Goal: Task Accomplishment & Management: Complete application form

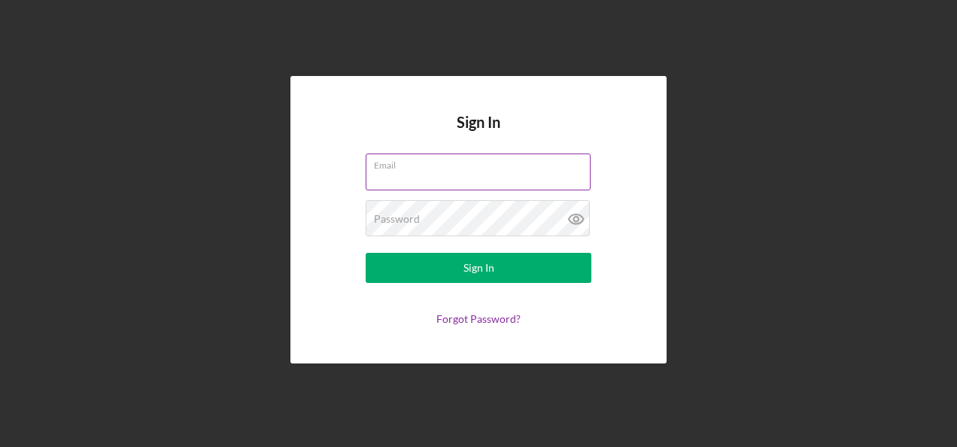
click at [427, 173] on input "Email" at bounding box center [478, 171] width 225 height 36
type input "sandra.romero@hiaseaf.org"
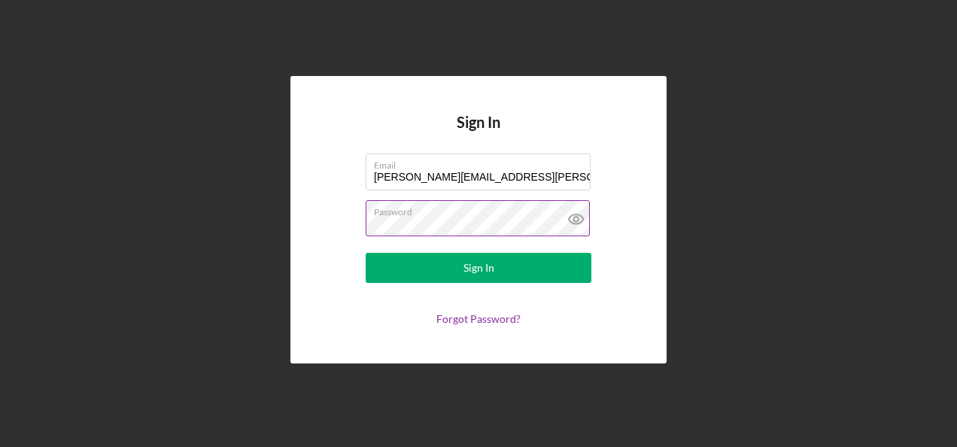
click at [366, 253] on button "Sign In" at bounding box center [479, 268] width 226 height 30
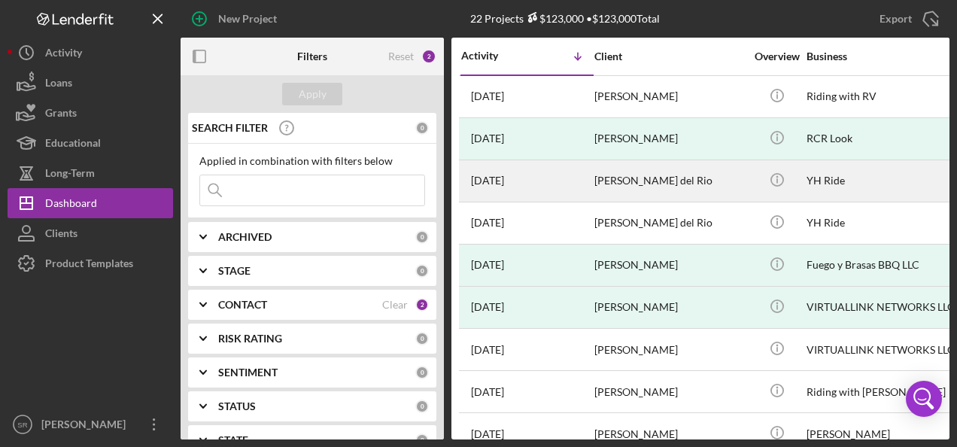
click at [600, 184] on div "[PERSON_NAME] del Rio" at bounding box center [669, 181] width 150 height 40
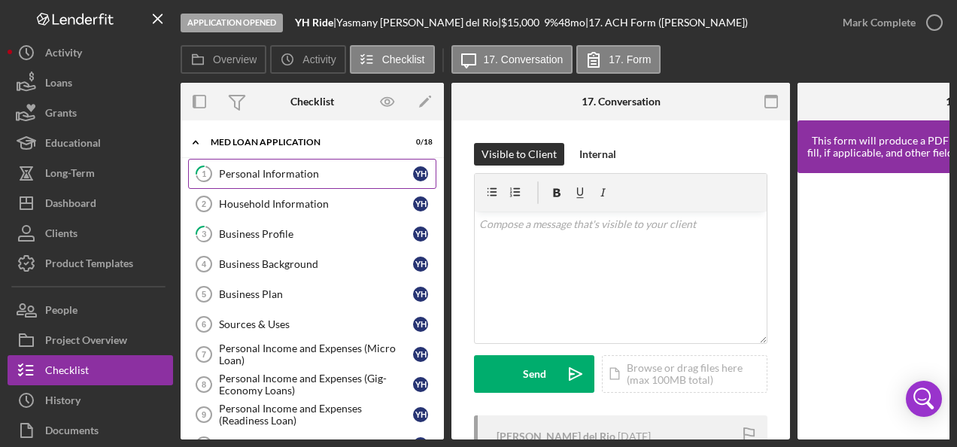
click at [339, 183] on link "1 Personal Information Y H" at bounding box center [312, 174] width 248 height 30
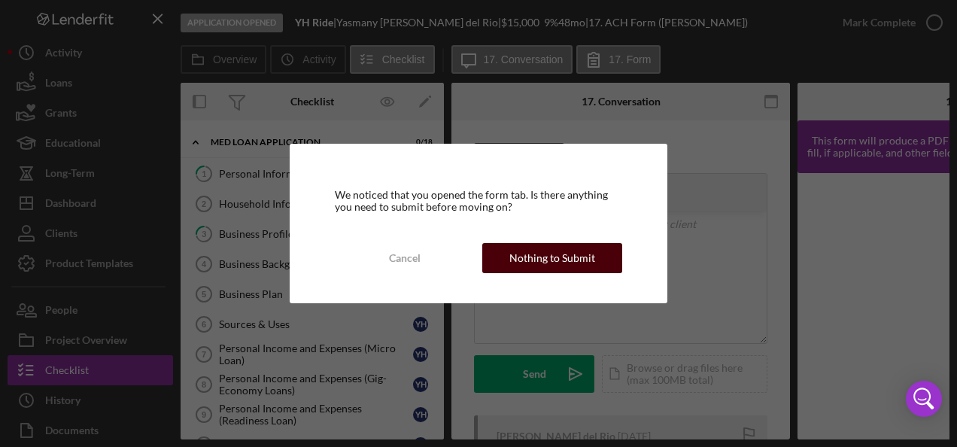
click at [521, 251] on div "Nothing to Submit" at bounding box center [552, 258] width 86 height 30
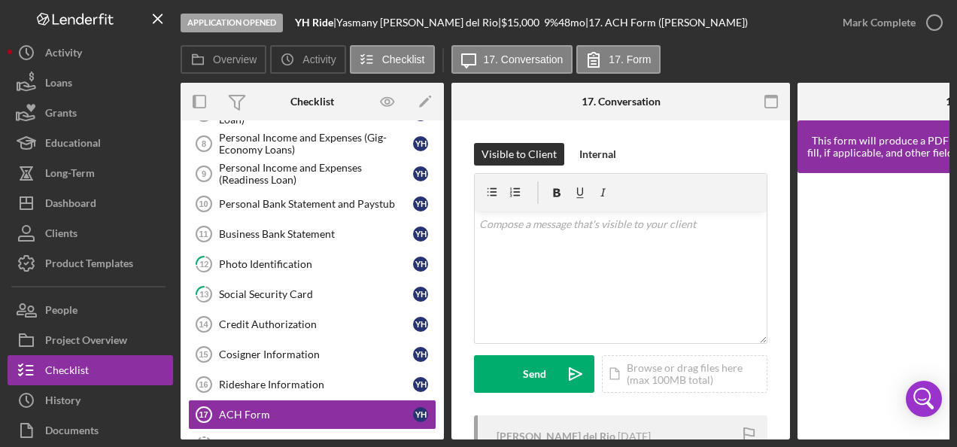
scroll to position [369, 0]
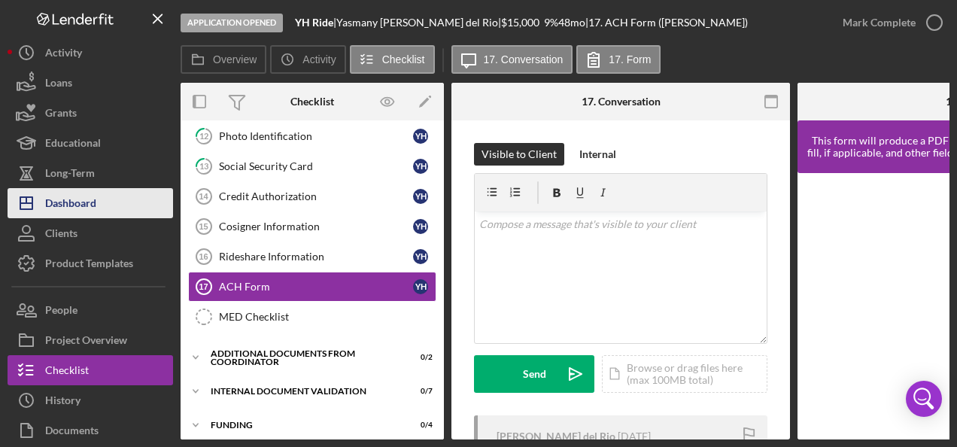
click at [74, 199] on div "Dashboard" at bounding box center [70, 205] width 51 height 34
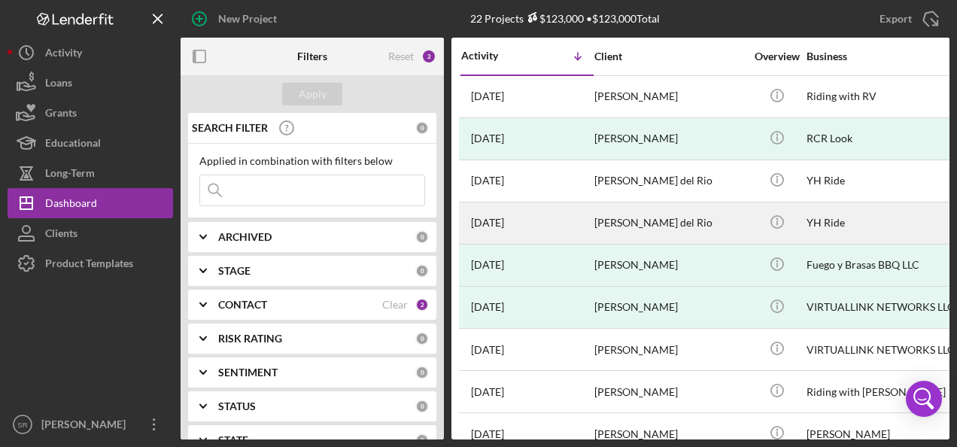
click at [606, 229] on div "[PERSON_NAME] del Rio" at bounding box center [669, 223] width 150 height 40
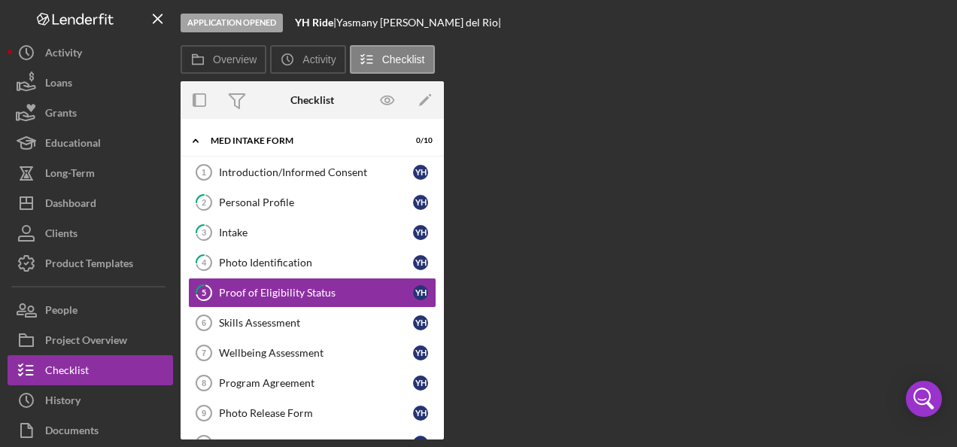
scroll to position [11, 0]
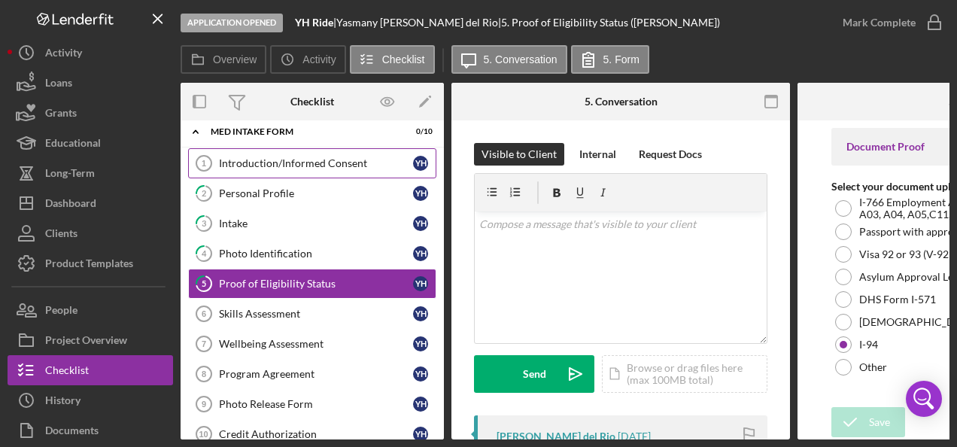
click at [272, 159] on div "Introduction/Informed Consent" at bounding box center [316, 163] width 194 height 12
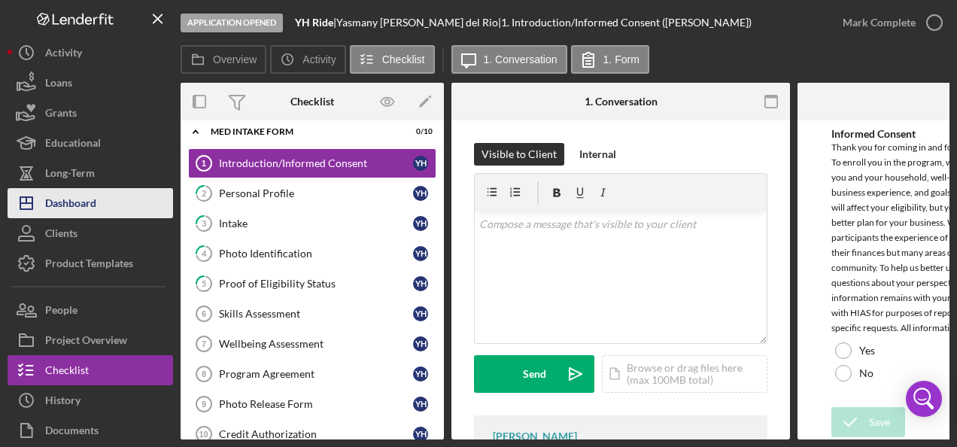
click at [81, 200] on div "Dashboard" at bounding box center [70, 205] width 51 height 34
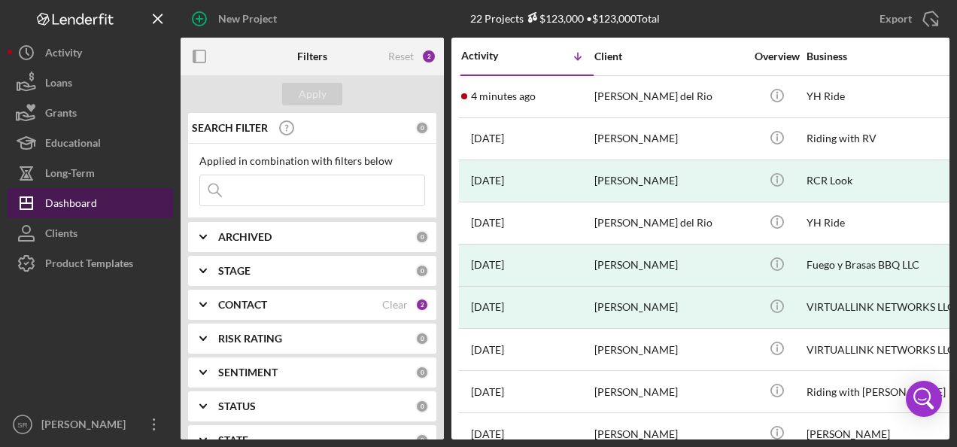
click at [102, 209] on button "Icon/Dashboard Dashboard" at bounding box center [91, 203] width 166 height 30
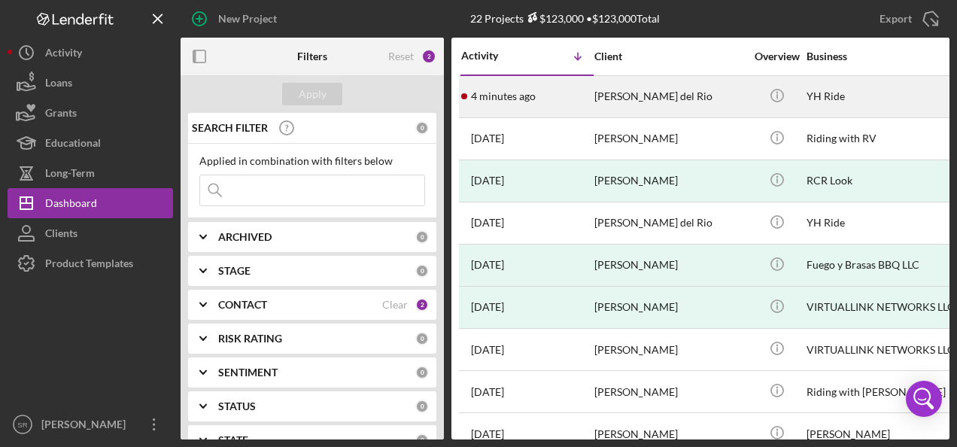
click at [501, 96] on time "4 minutes ago" at bounding box center [503, 96] width 65 height 12
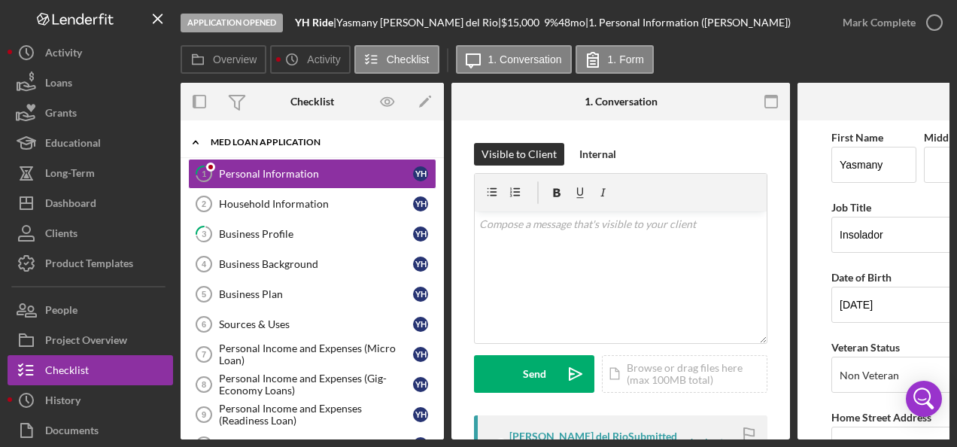
click at [293, 138] on div "MED Loan Application" at bounding box center [318, 142] width 214 height 9
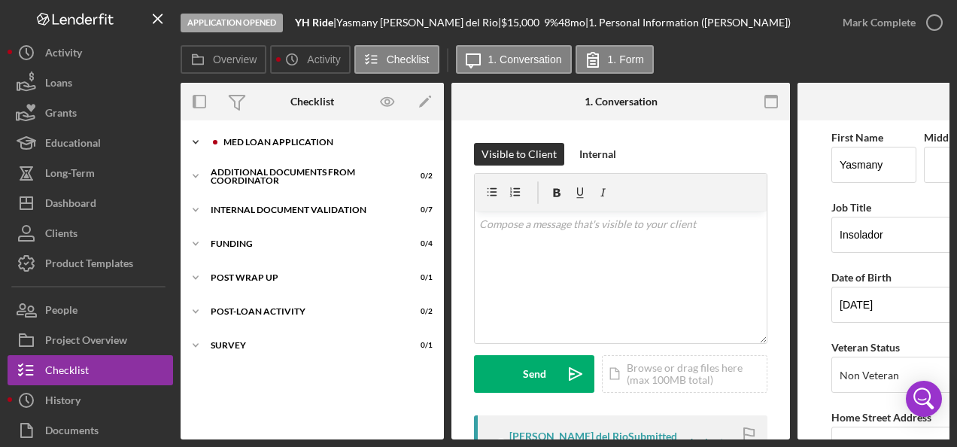
click at [293, 138] on div "MED Loan Application" at bounding box center [324, 142] width 202 height 9
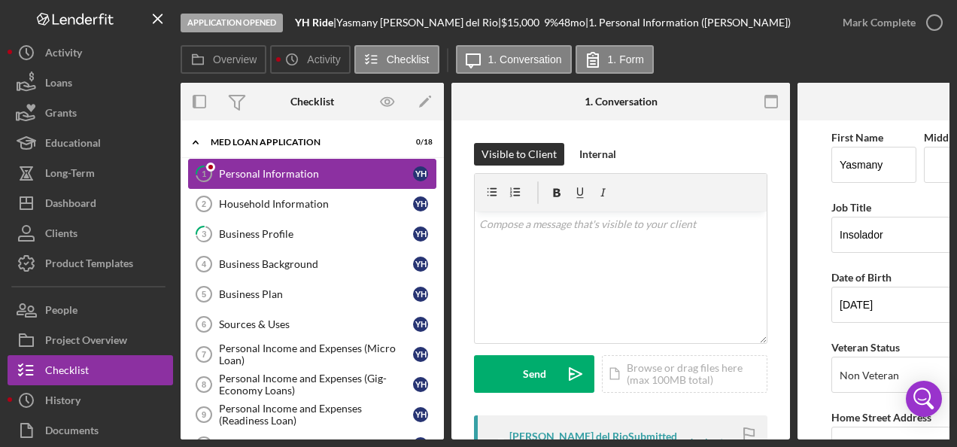
click at [271, 169] on div "Personal Information" at bounding box center [316, 174] width 194 height 12
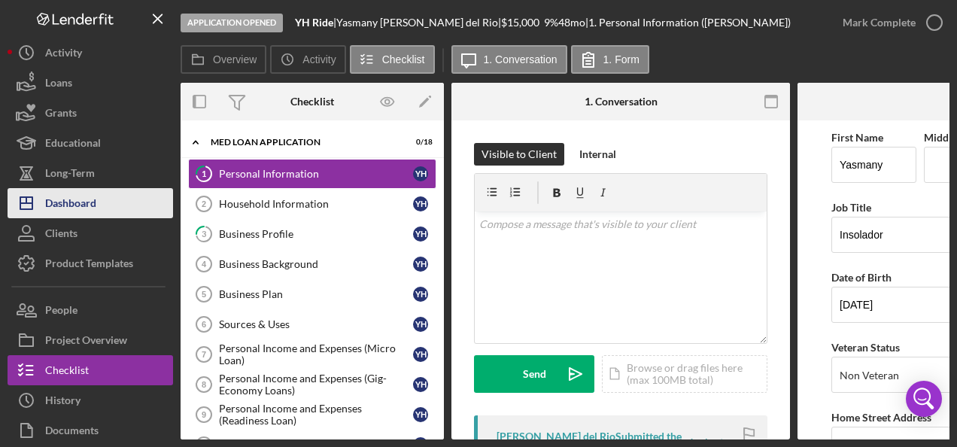
click at [69, 198] on div "Dashboard" at bounding box center [70, 205] width 51 height 34
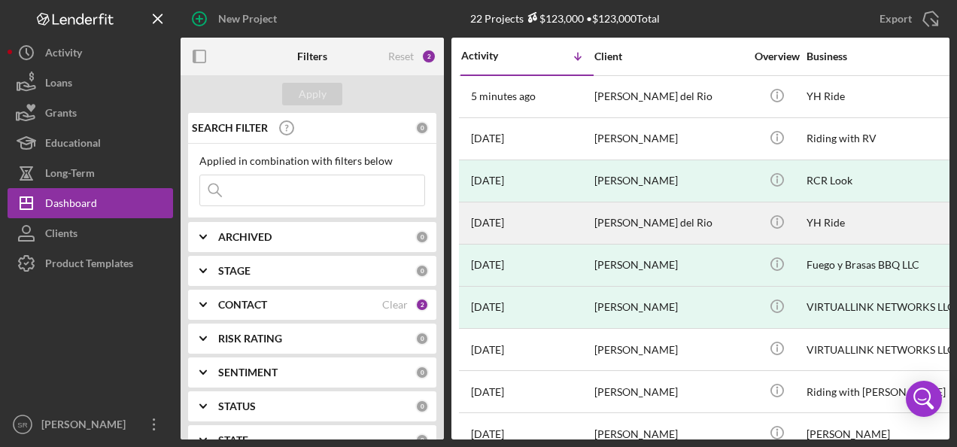
click at [553, 221] on div "3 days ago Yasmany Hurtado del Rio" at bounding box center [527, 223] width 132 height 40
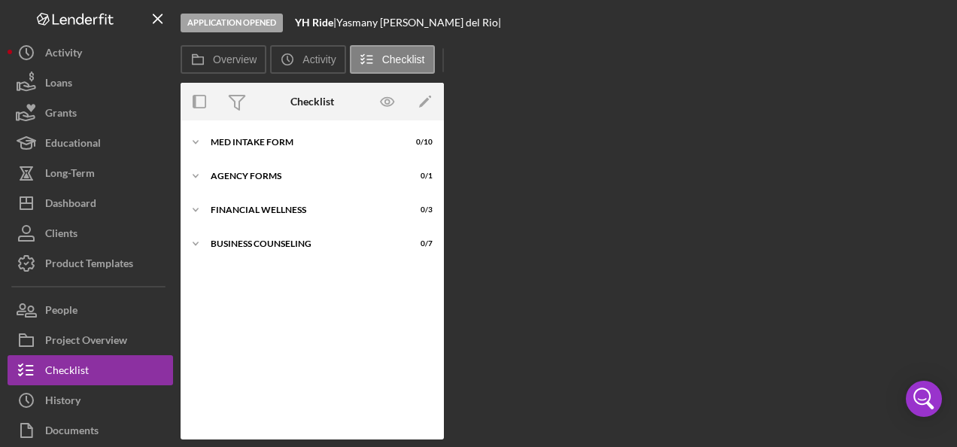
scroll to position [11, 0]
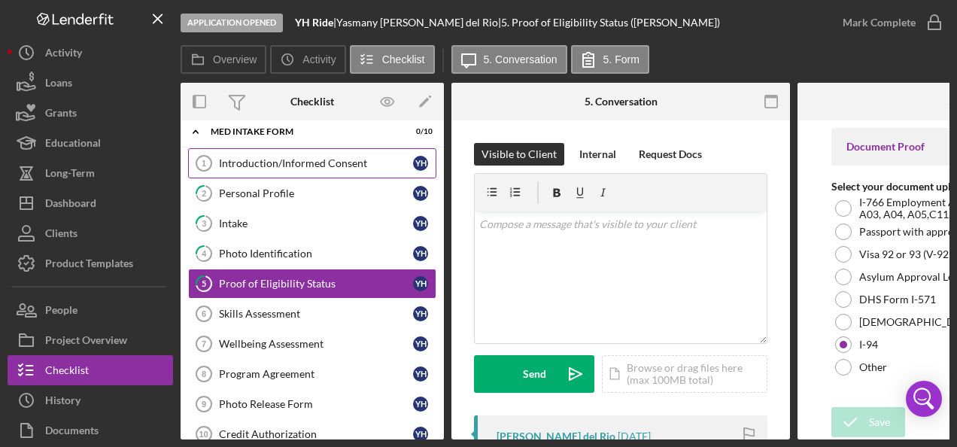
click at [304, 170] on link "Introduction/Informed Consent 1 Introduction/Informed Consent Y H" at bounding box center [312, 163] width 248 height 30
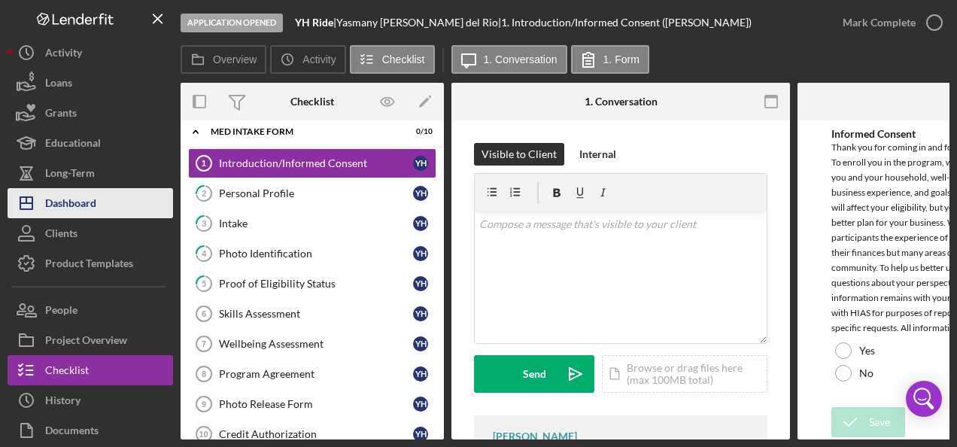
click at [119, 196] on button "Icon/Dashboard Dashboard" at bounding box center [91, 203] width 166 height 30
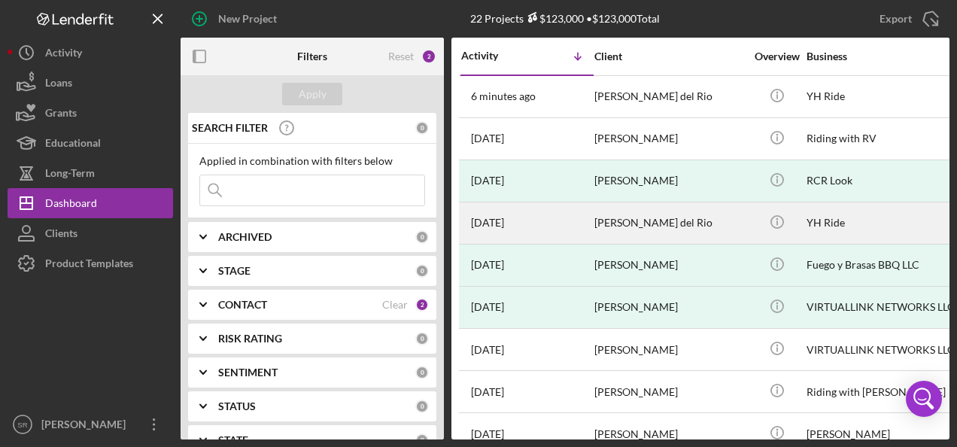
click at [548, 220] on div "3 days ago Yasmany Hurtado del Rio" at bounding box center [527, 223] width 132 height 40
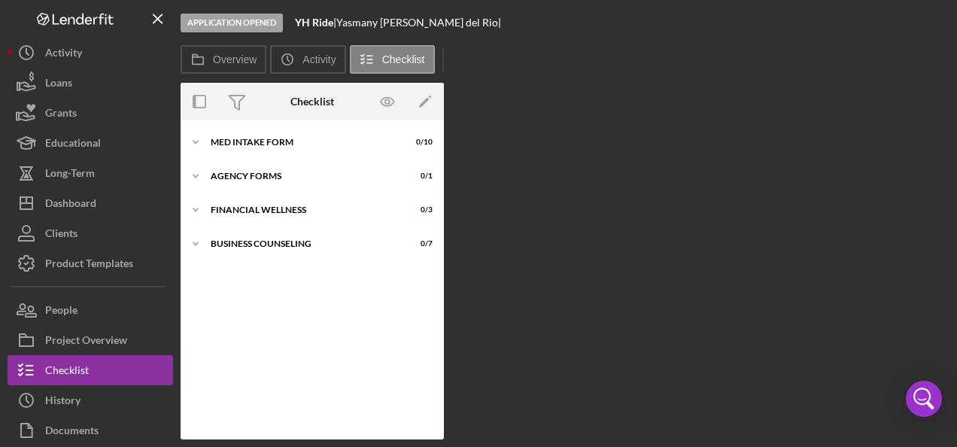
scroll to position [11, 0]
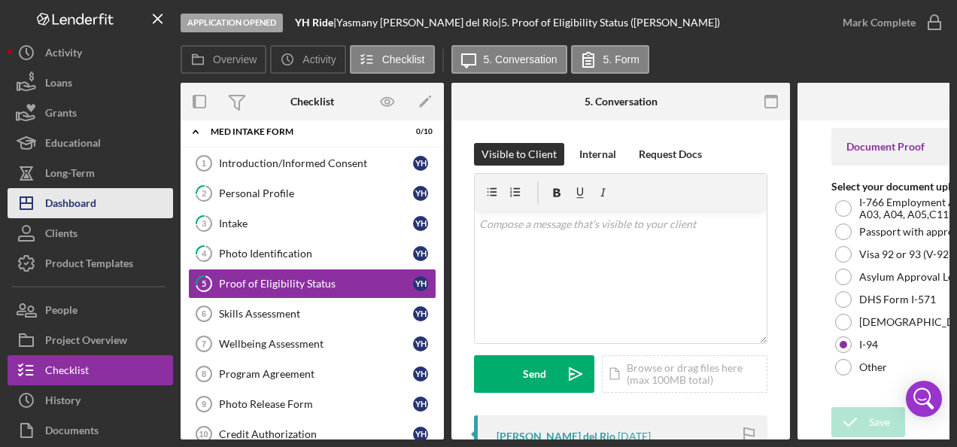
click at [69, 199] on div "Dashboard" at bounding box center [70, 205] width 51 height 34
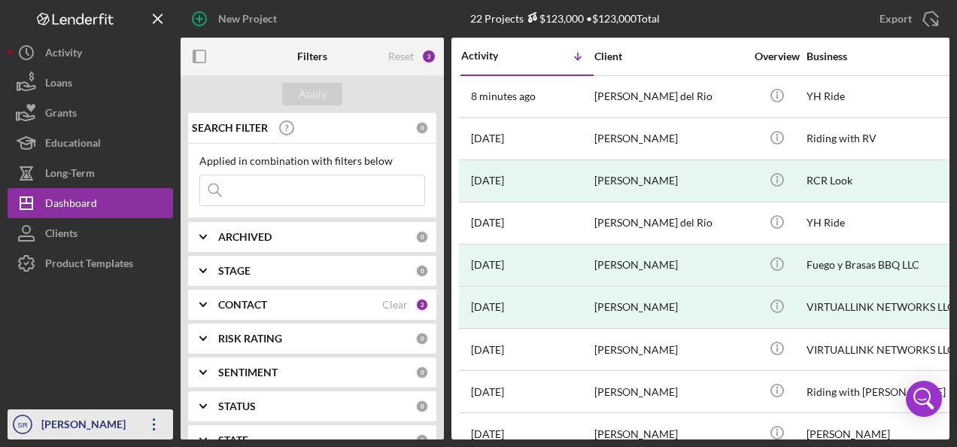
click at [135, 427] on div "[PERSON_NAME]" at bounding box center [87, 426] width 98 height 34
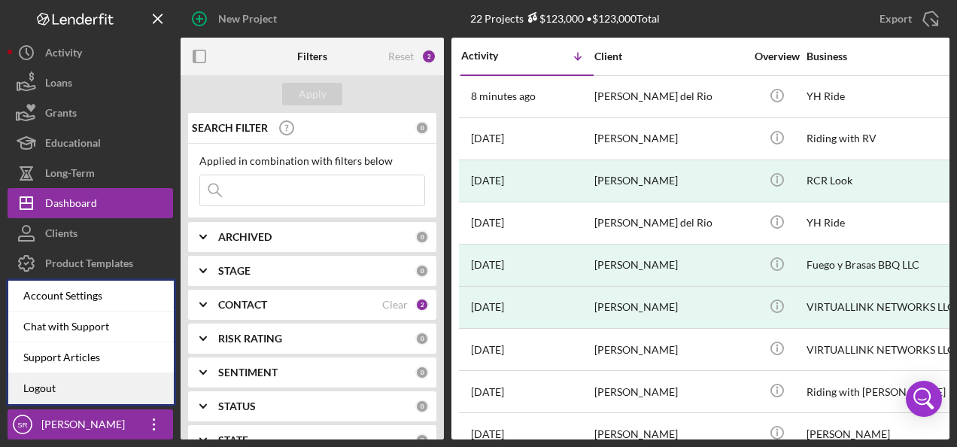
click at [84, 383] on link "Logout" at bounding box center [91, 388] width 166 height 31
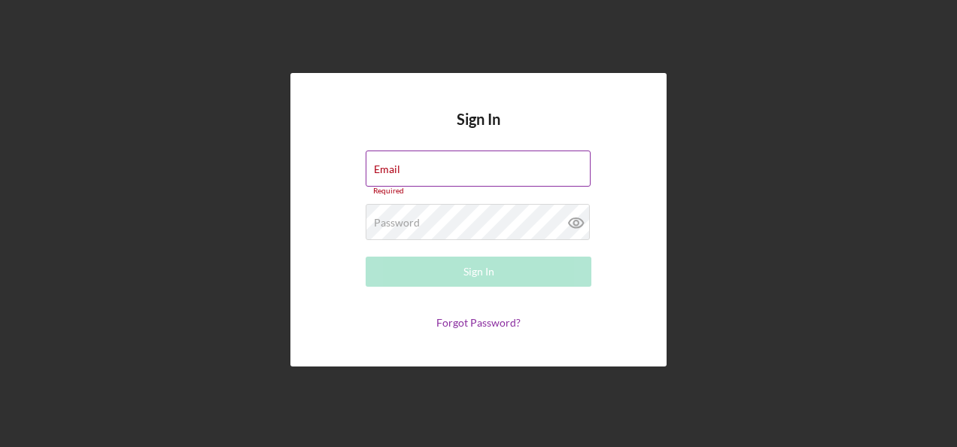
click at [423, 163] on div "Email Required" at bounding box center [479, 172] width 226 height 45
drag, startPoint x: 414, startPoint y: 168, endPoint x: 414, endPoint y: 179, distance: 11.3
click at [414, 177] on input "Email" at bounding box center [478, 168] width 225 height 36
type input "[PERSON_NAME][EMAIL_ADDRESS][PERSON_NAME][DOMAIN_NAME]"
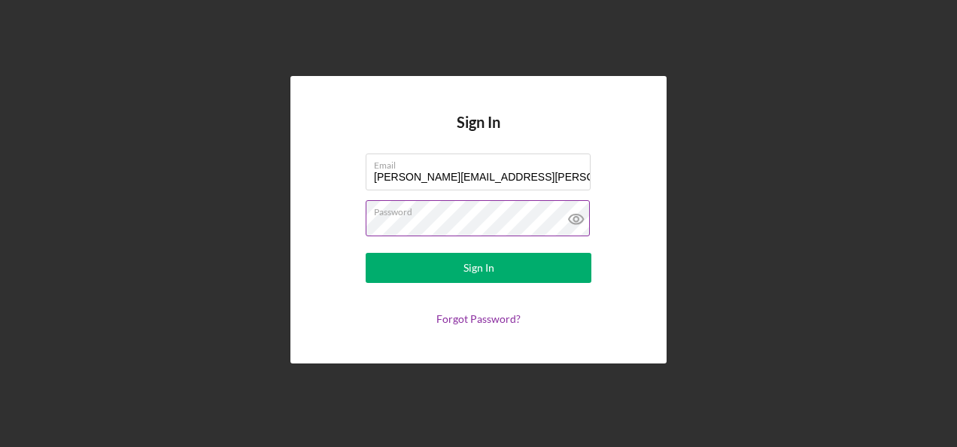
click at [366, 253] on button "Sign In" at bounding box center [479, 268] width 226 height 30
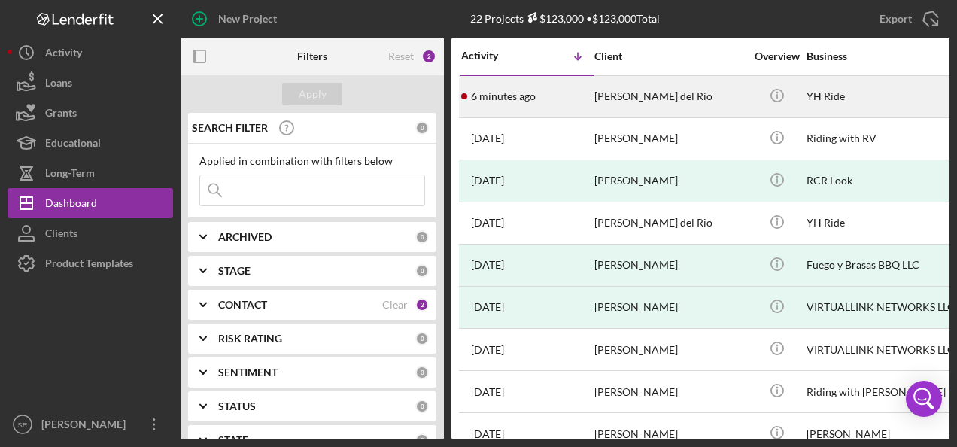
click at [469, 102] on div "6 minutes ago [PERSON_NAME] del Rio" at bounding box center [498, 96] width 74 height 12
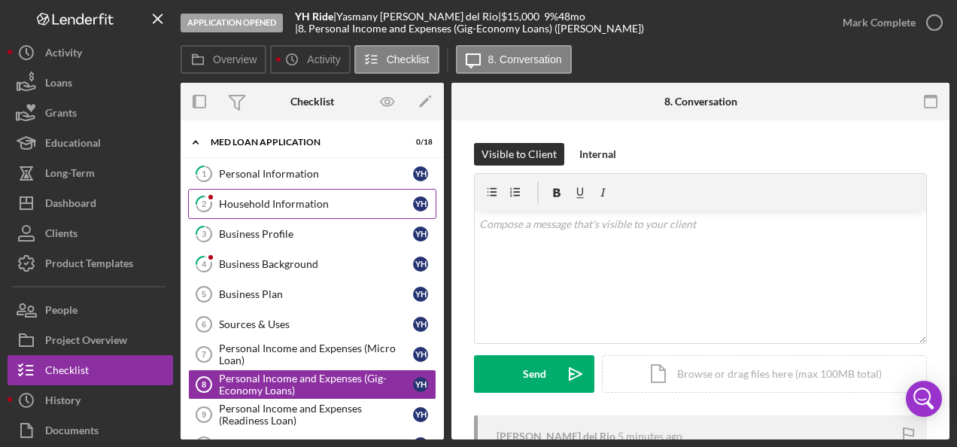
click at [290, 202] on div "Household Information" at bounding box center [316, 204] width 194 height 12
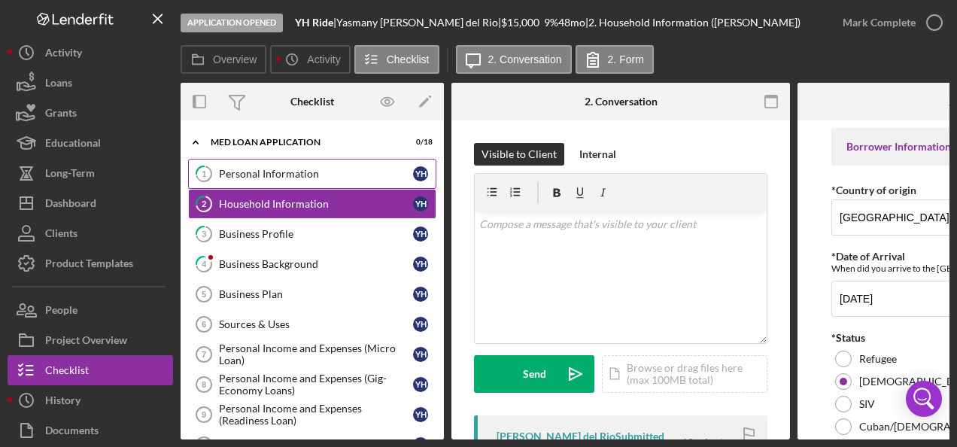
drag, startPoint x: 273, startPoint y: 175, endPoint x: 272, endPoint y: 182, distance: 7.6
click at [272, 181] on link "1 Personal Information Y H" at bounding box center [312, 174] width 248 height 30
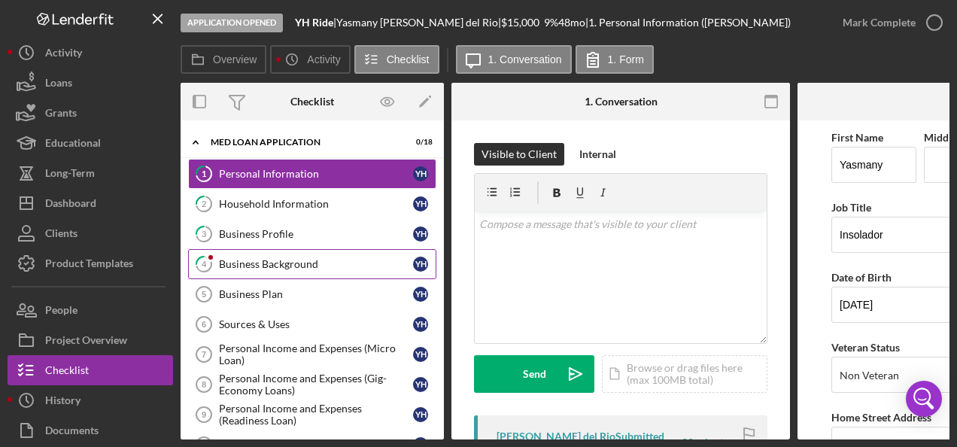
click at [269, 259] on div "Business Background" at bounding box center [316, 264] width 194 height 12
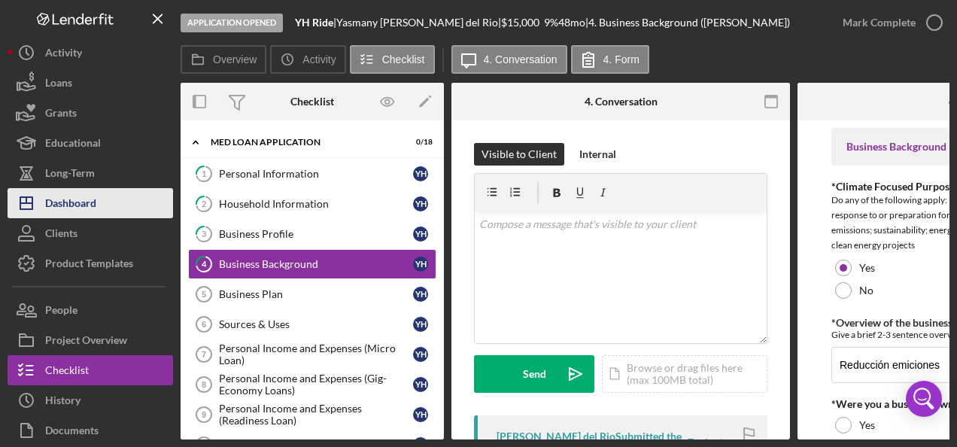
click at [92, 194] on div "Dashboard" at bounding box center [70, 205] width 51 height 34
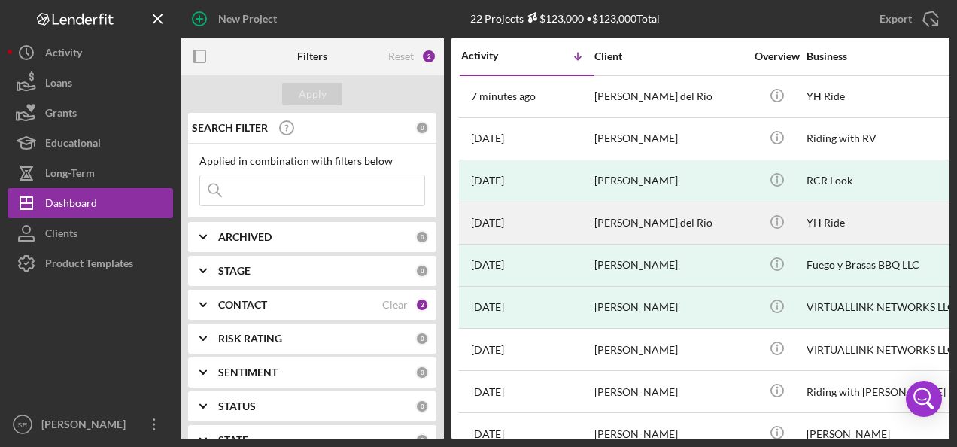
click at [636, 217] on div "[PERSON_NAME] del Rio" at bounding box center [669, 223] width 150 height 40
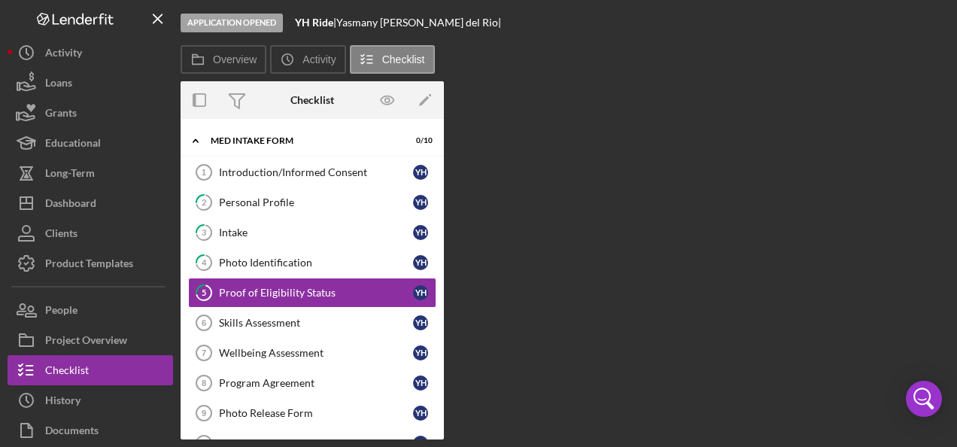
scroll to position [11, 0]
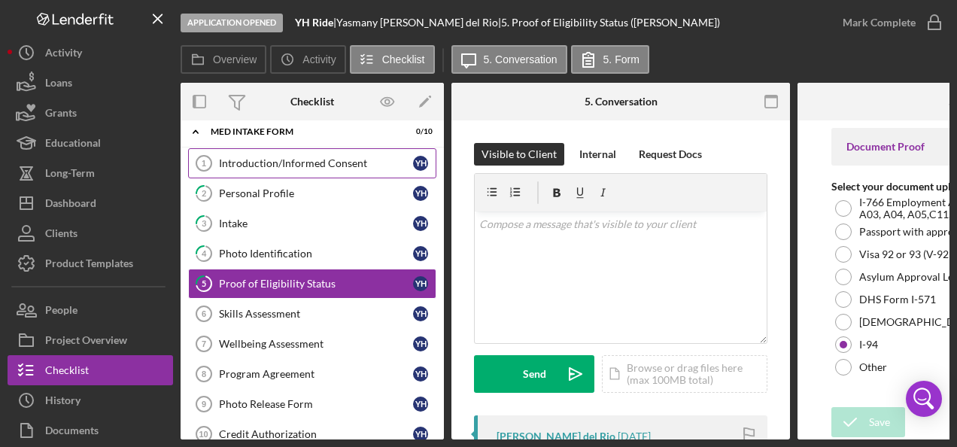
click at [325, 163] on div "Introduction/Informed Consent" at bounding box center [316, 163] width 194 height 12
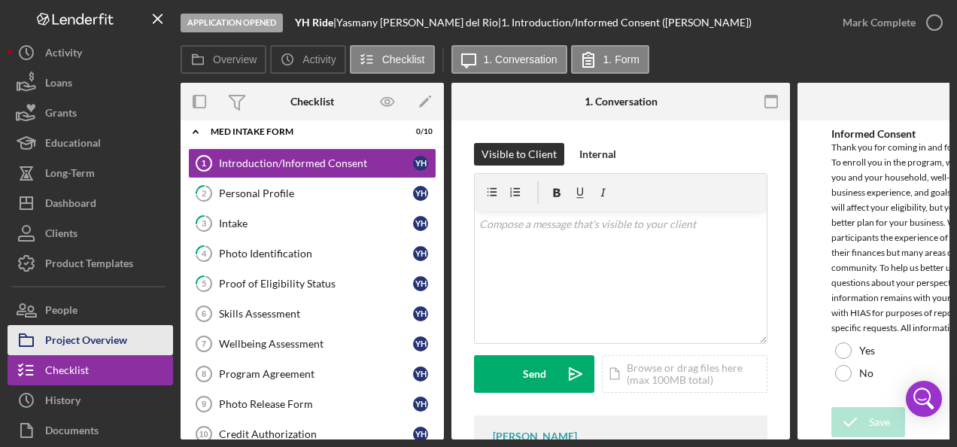
scroll to position [66, 0]
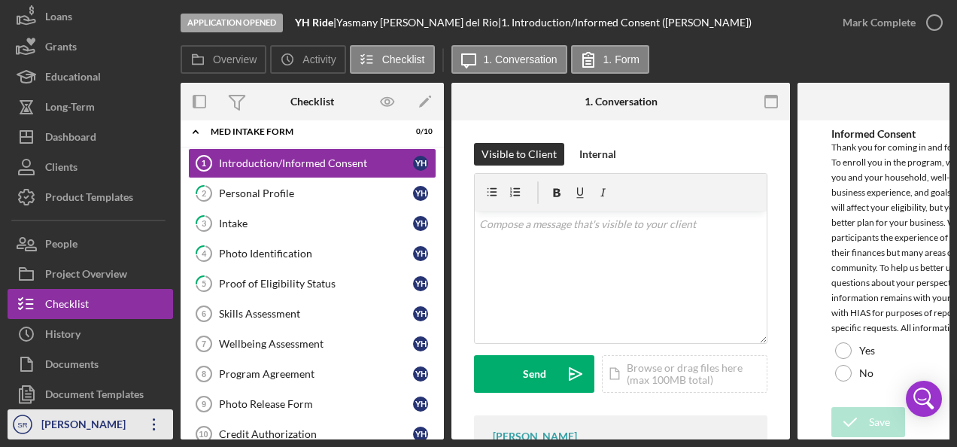
click at [129, 423] on div "[PERSON_NAME]" at bounding box center [87, 426] width 98 height 34
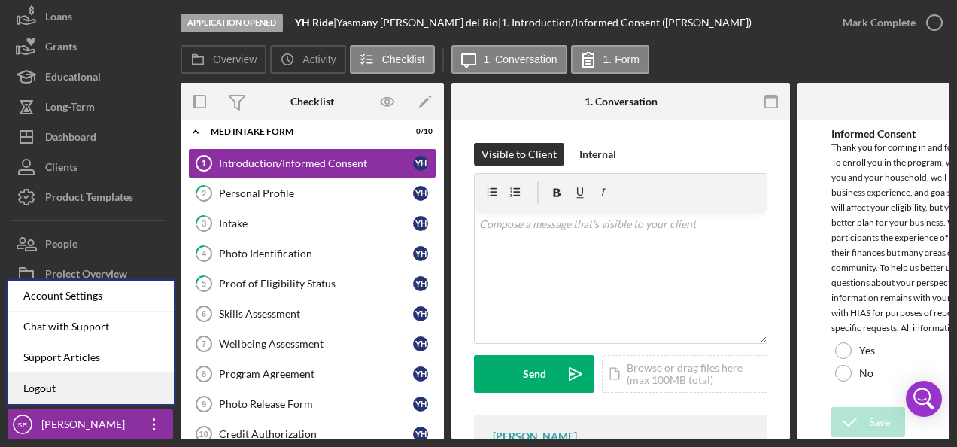
click at [68, 379] on link "Logout" at bounding box center [91, 388] width 166 height 31
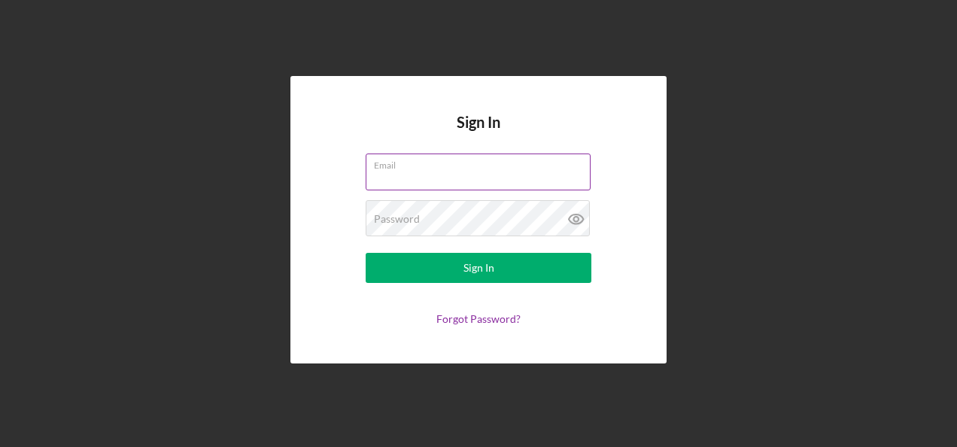
click at [425, 179] on input "Email" at bounding box center [478, 171] width 225 height 36
type input "[PERSON_NAME][EMAIL_ADDRESS][PERSON_NAME][DOMAIN_NAME]"
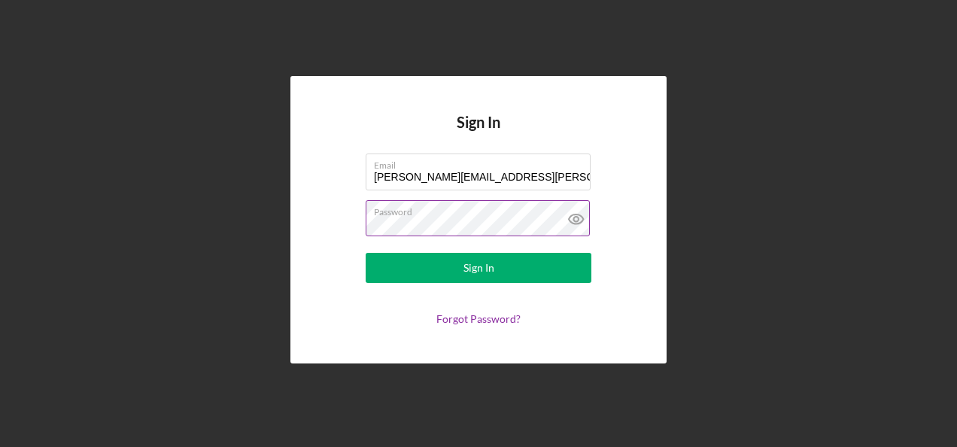
click at [570, 224] on icon at bounding box center [576, 219] width 38 height 38
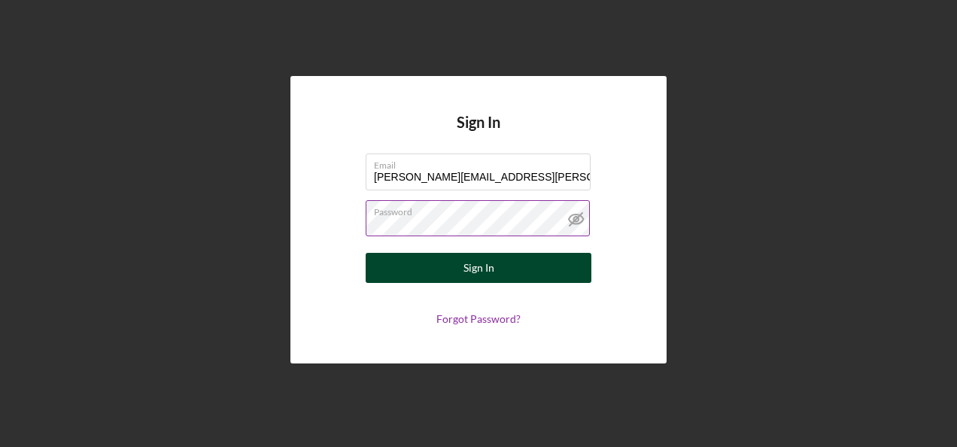
click at [416, 265] on button "Sign In" at bounding box center [479, 268] width 226 height 30
click at [366, 253] on button "Sign In" at bounding box center [479, 268] width 226 height 30
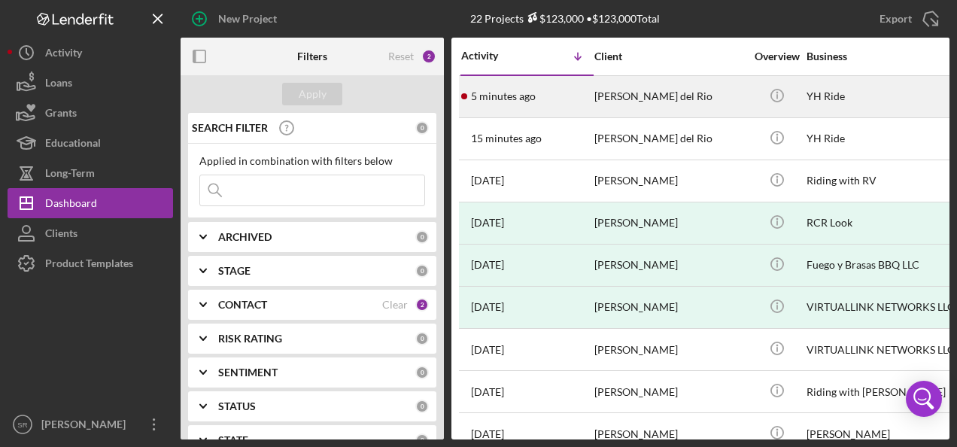
click at [510, 96] on time "5 minutes ago" at bounding box center [503, 96] width 65 height 12
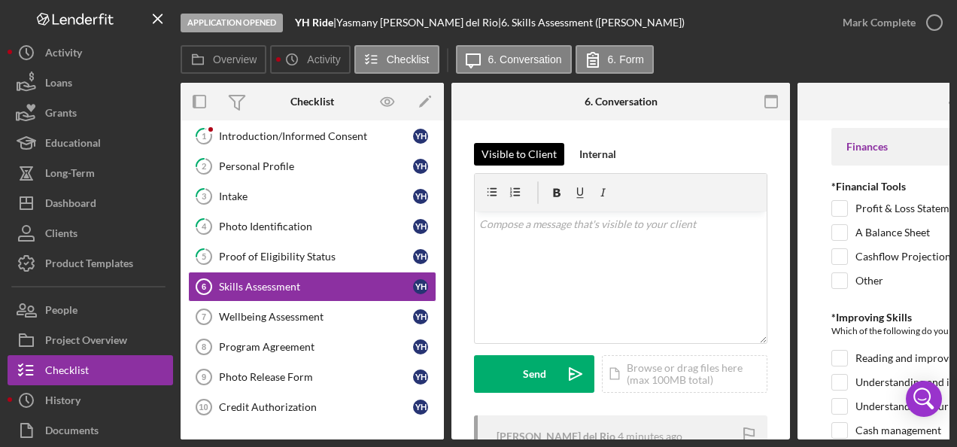
scroll to position [44, 0]
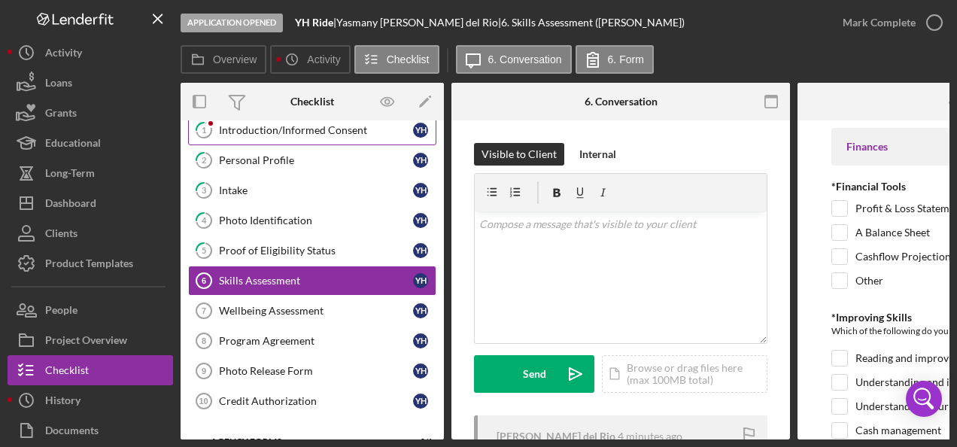
click at [307, 128] on div "Introduction/Informed Consent" at bounding box center [316, 130] width 194 height 12
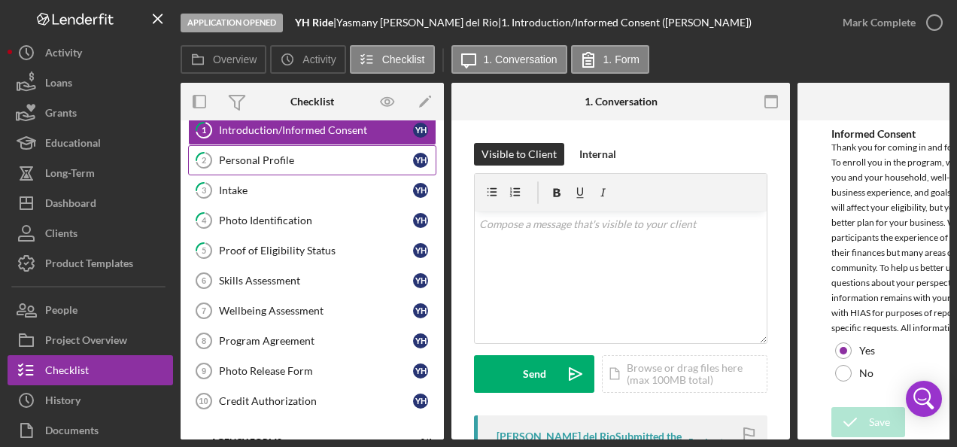
click at [275, 159] on div "Personal Profile" at bounding box center [316, 160] width 194 height 12
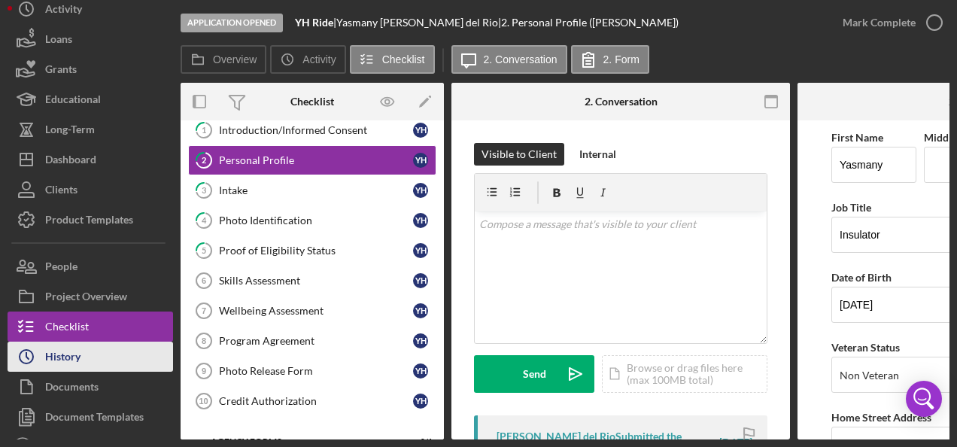
scroll to position [66, 0]
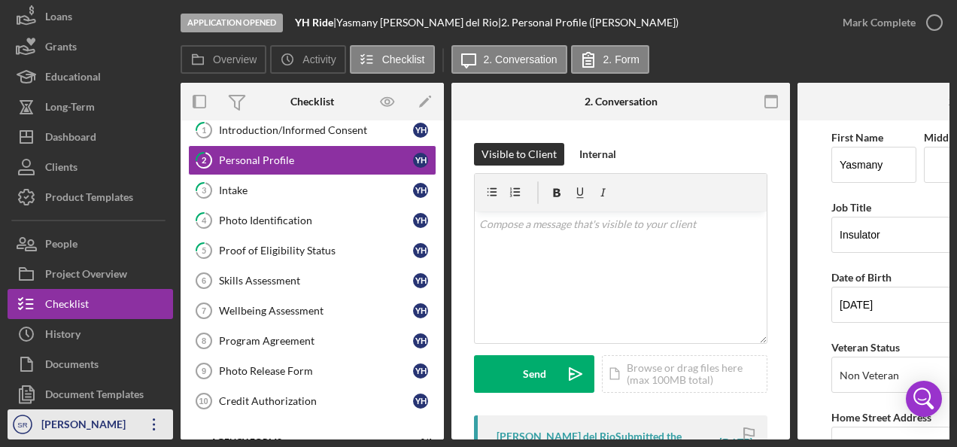
click at [87, 415] on div "[PERSON_NAME]" at bounding box center [87, 426] width 98 height 34
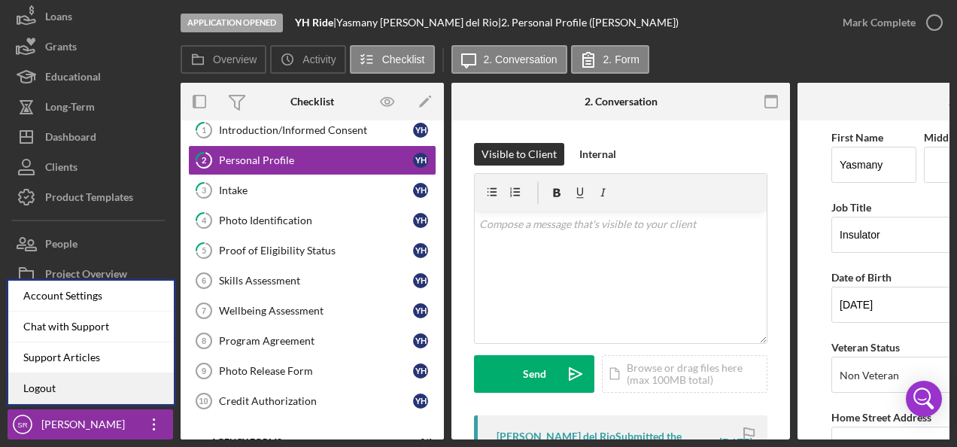
click at [109, 387] on link "Logout" at bounding box center [91, 388] width 166 height 31
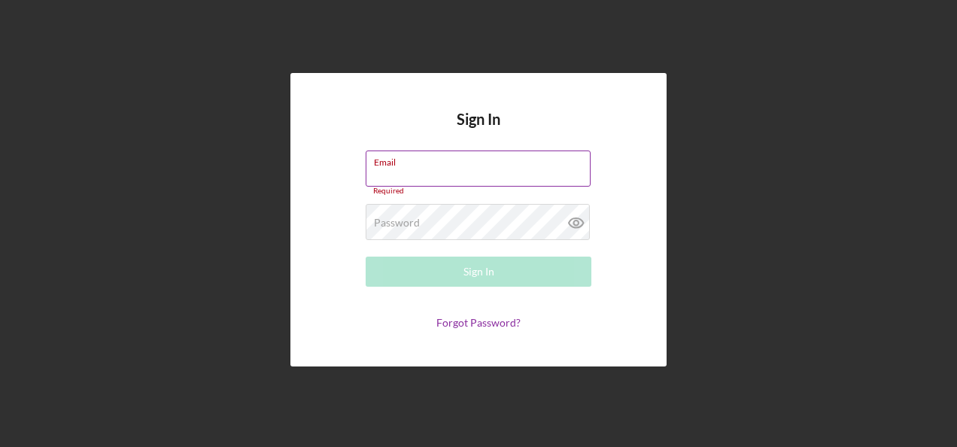
click at [407, 157] on label "Email" at bounding box center [482, 159] width 217 height 17
click at [407, 157] on input "Email" at bounding box center [478, 168] width 225 height 36
type input "[PERSON_NAME][EMAIL_ADDRESS][PERSON_NAME][DOMAIN_NAME]"
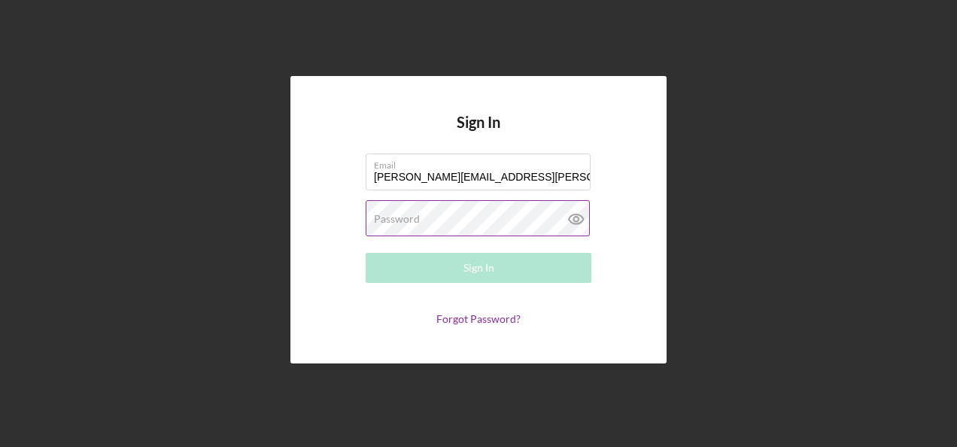
click at [415, 221] on label "Password" at bounding box center [397, 219] width 46 height 12
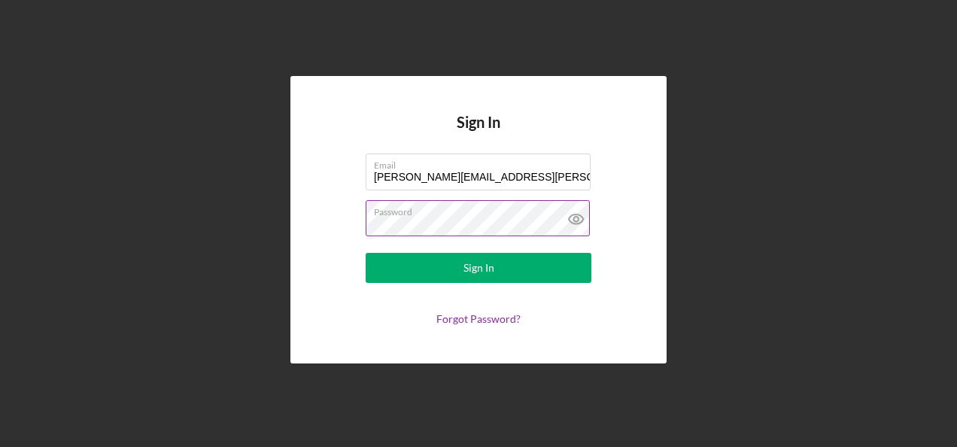
click at [366, 253] on button "Sign In" at bounding box center [479, 268] width 226 height 30
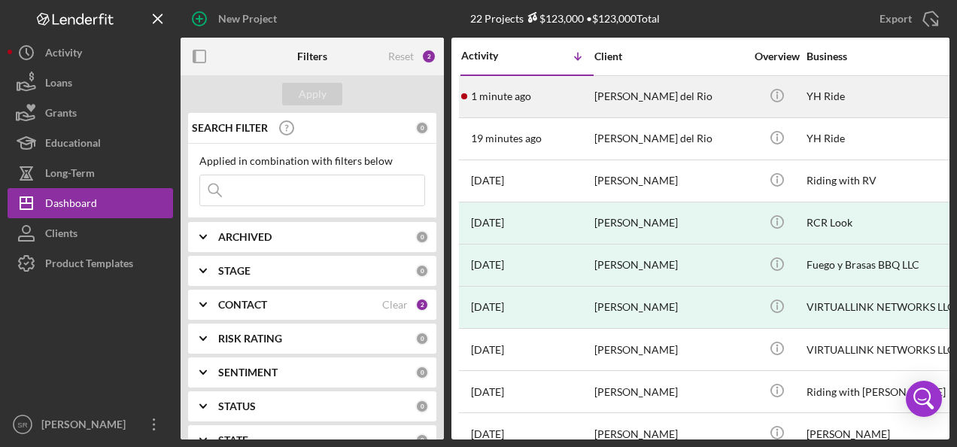
click at [536, 91] on div "1 minute ago Yasmany Hurtado del Rio" at bounding box center [527, 97] width 132 height 40
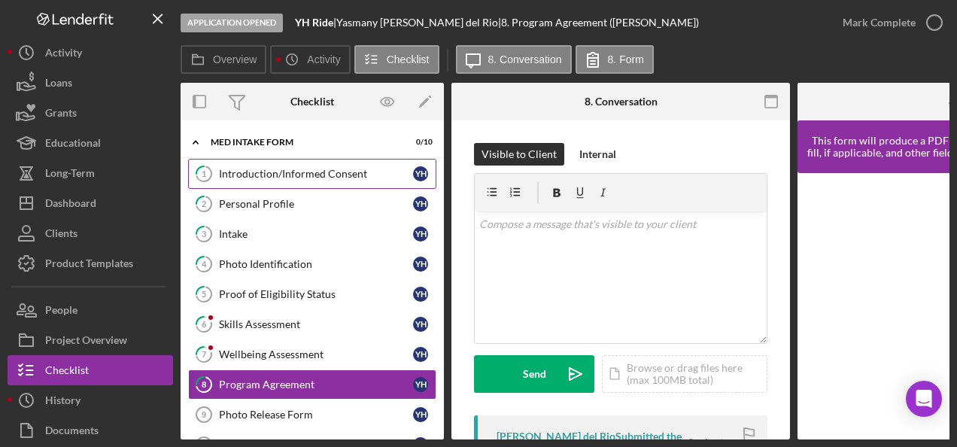
click at [331, 175] on div "Introduction/Informed Consent" at bounding box center [316, 174] width 194 height 12
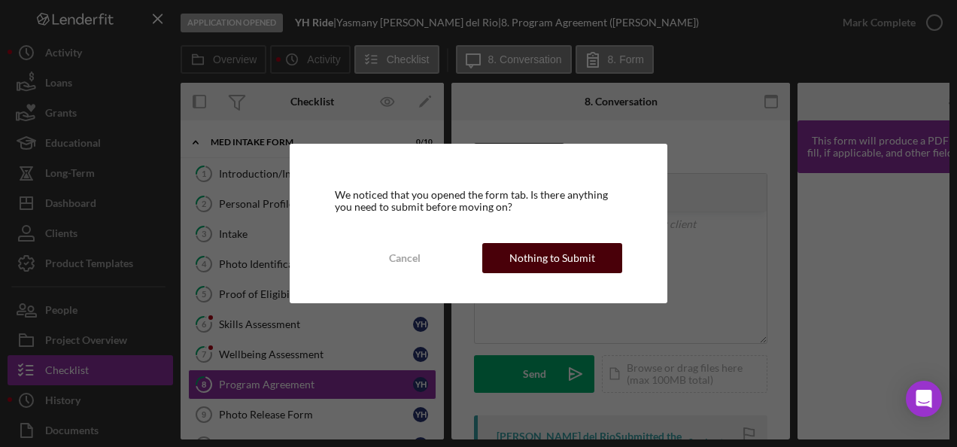
click at [560, 262] on div "Nothing to Submit" at bounding box center [552, 258] width 86 height 30
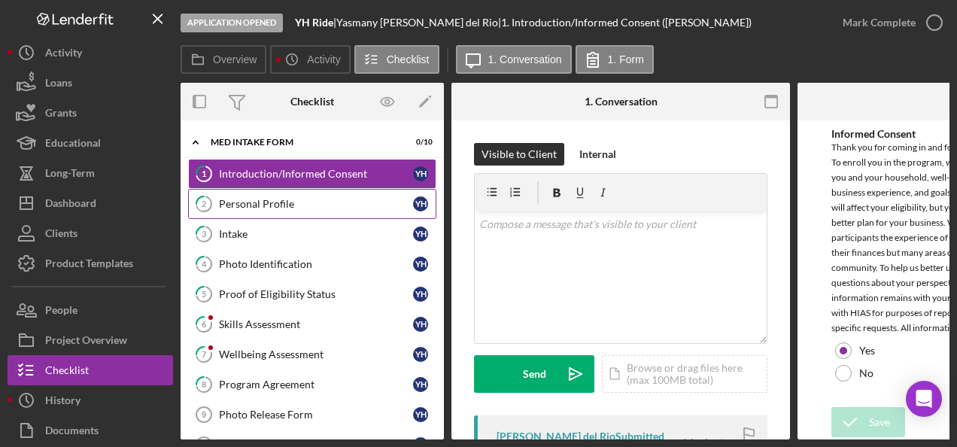
click at [304, 204] on div "Personal Profile" at bounding box center [316, 204] width 194 height 12
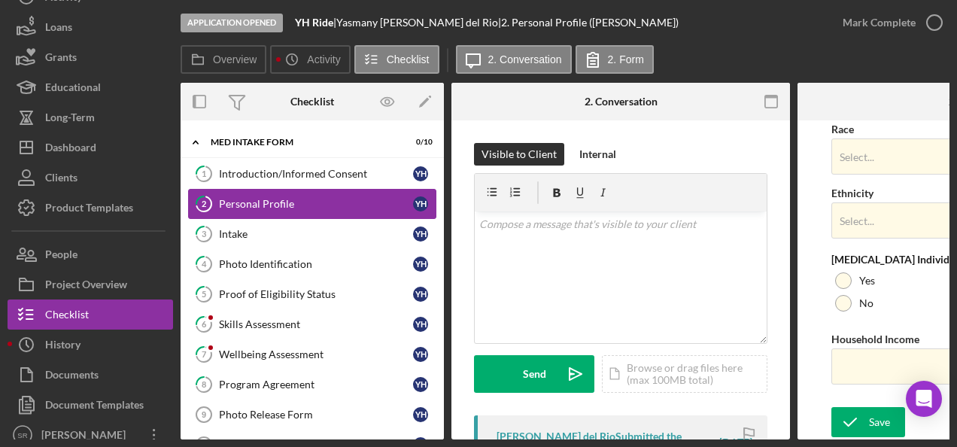
scroll to position [66, 0]
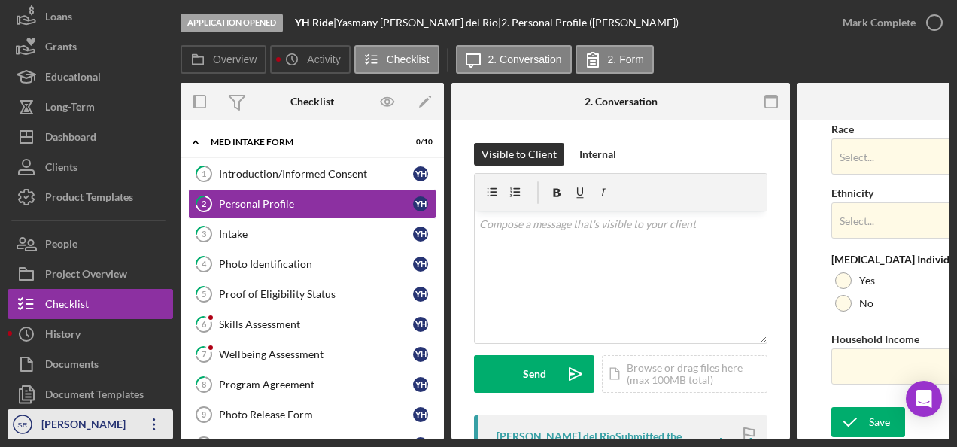
click at [131, 429] on div "[PERSON_NAME]" at bounding box center [87, 426] width 98 height 34
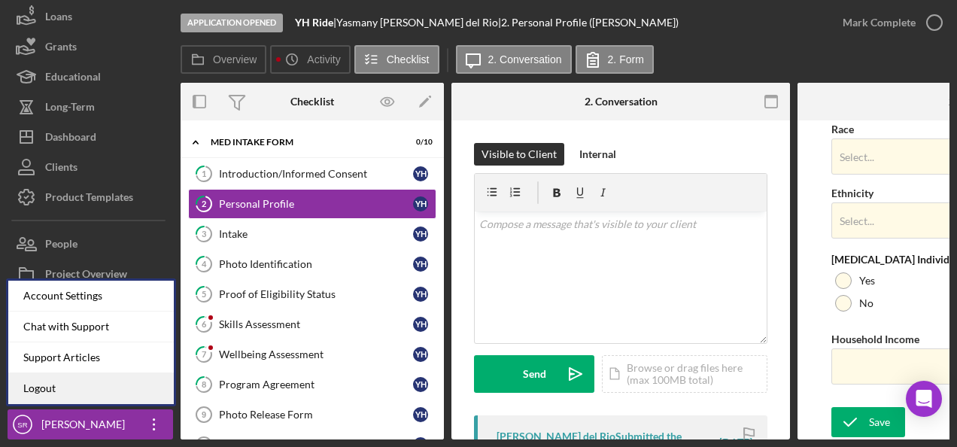
click at [110, 393] on link "Logout" at bounding box center [91, 388] width 166 height 31
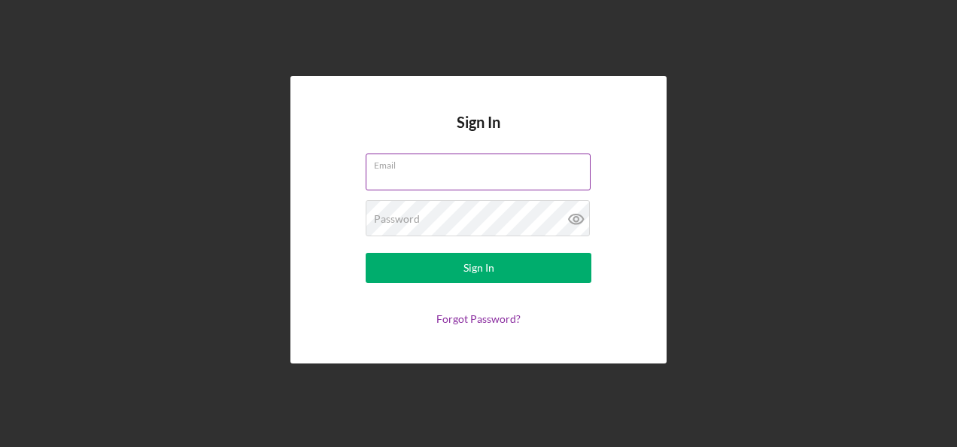
drag, startPoint x: 400, startPoint y: 146, endPoint x: 400, endPoint y: 155, distance: 9.0
click at [400, 147] on div "Sign In Email Password Sign In Forgot Password?" at bounding box center [478, 219] width 376 height 287
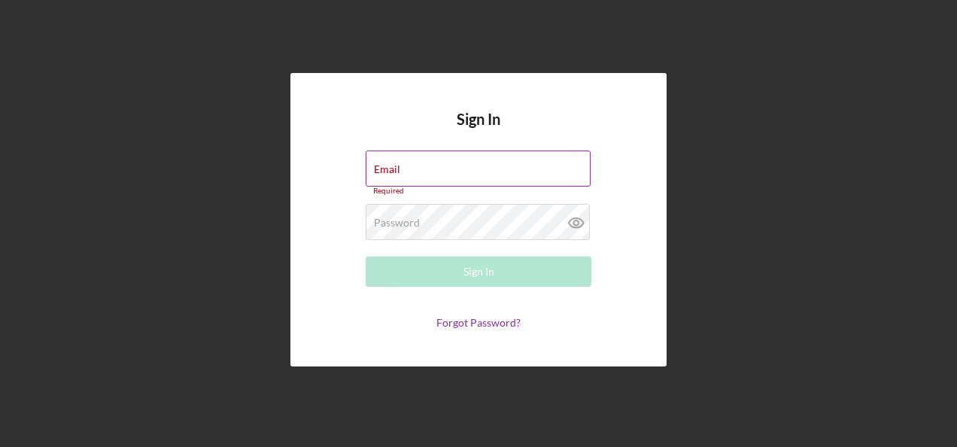
click at [395, 174] on label "Email" at bounding box center [387, 169] width 26 height 12
click at [395, 174] on input "Email" at bounding box center [478, 168] width 225 height 36
type input "[PERSON_NAME][EMAIL_ADDRESS][PERSON_NAME][DOMAIN_NAME]"
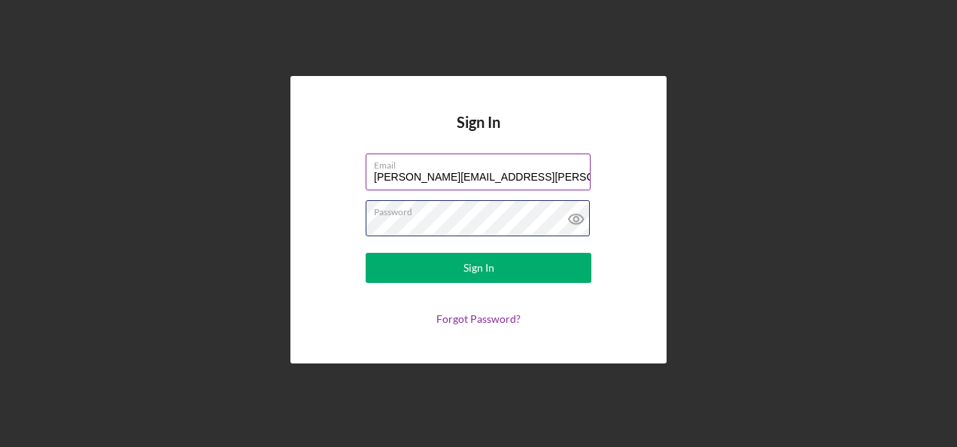
click at [366, 253] on button "Sign In" at bounding box center [479, 268] width 226 height 30
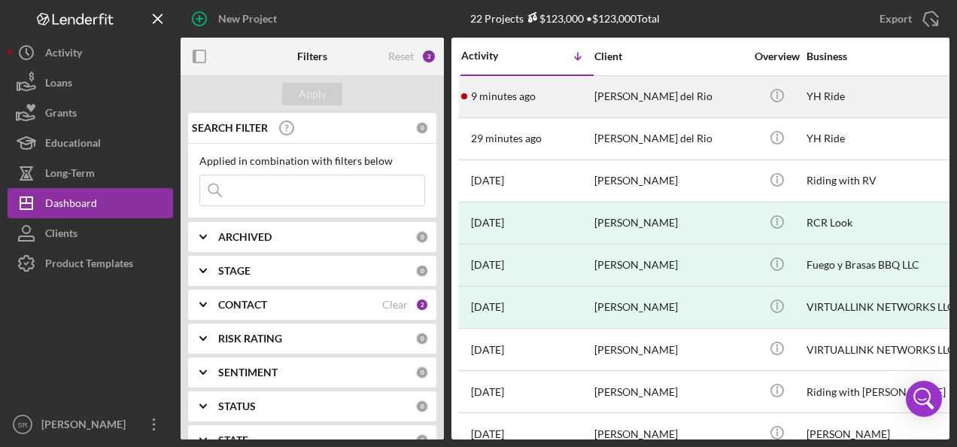
click at [584, 101] on div "9 minutes ago [PERSON_NAME] del Rio" at bounding box center [527, 97] width 132 height 40
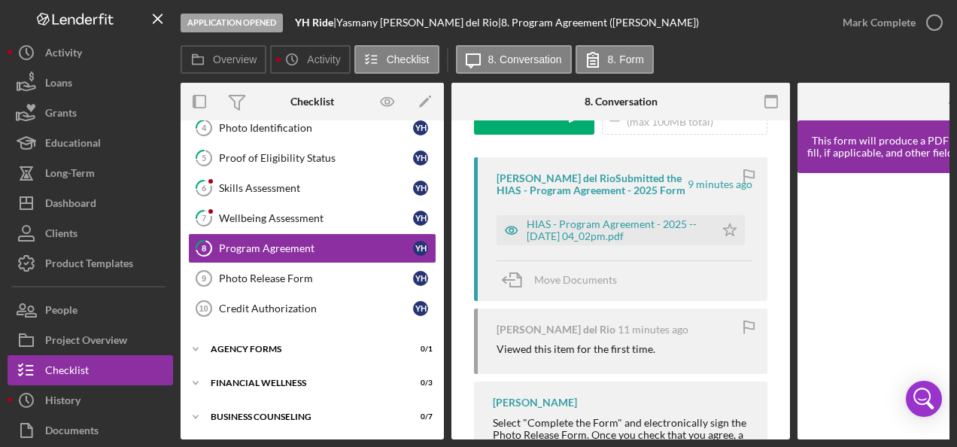
scroll to position [226, 0]
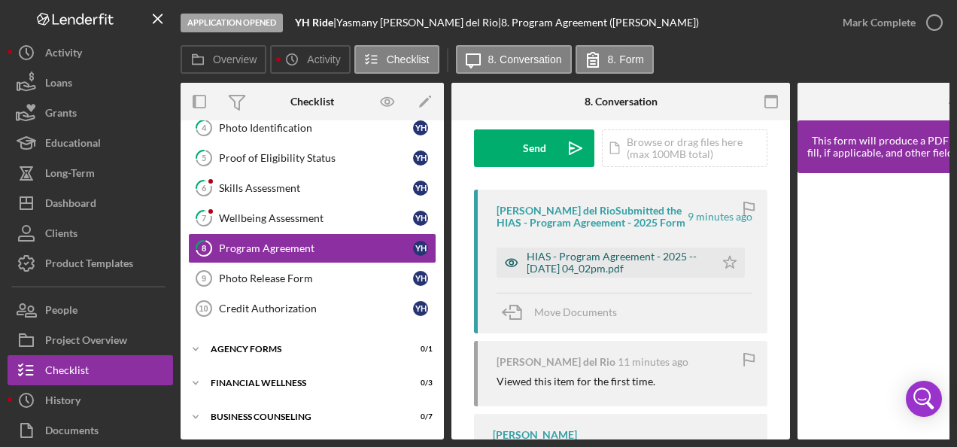
click at [608, 275] on div "HIAS - Program Agreement - 2025 -- [DATE] 04_02pm.pdf" at bounding box center [617, 263] width 181 height 24
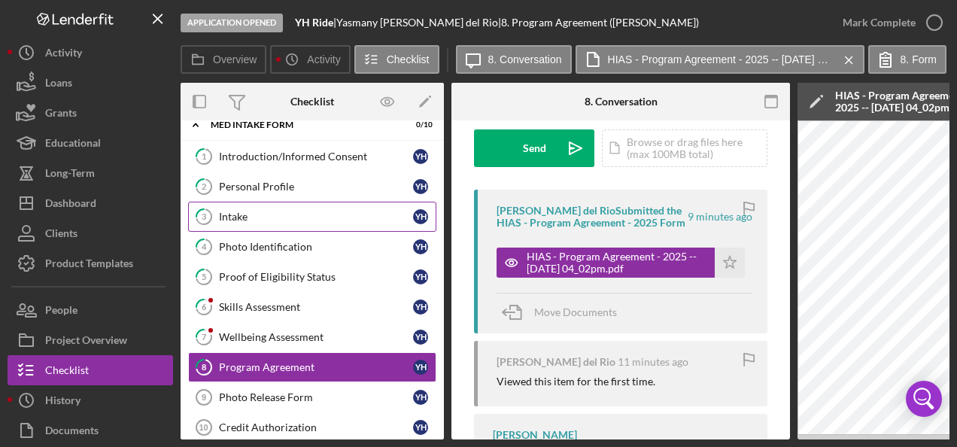
scroll to position [0, 0]
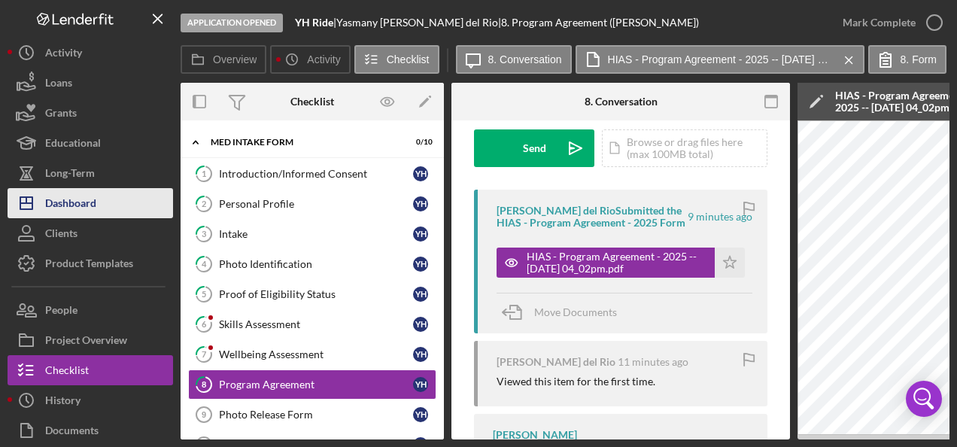
click at [83, 202] on div "Dashboard" at bounding box center [70, 205] width 51 height 34
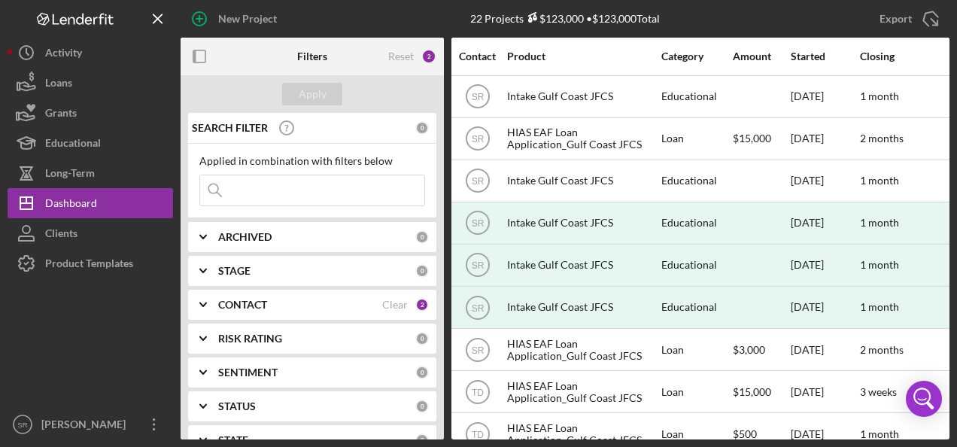
scroll to position [0, 591]
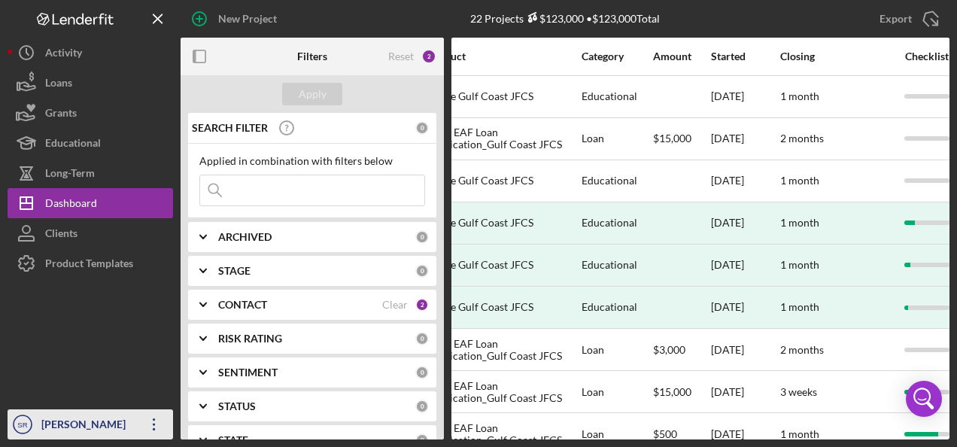
click at [147, 424] on icon "Icon/Overflow" at bounding box center [154, 425] width 38 height 38
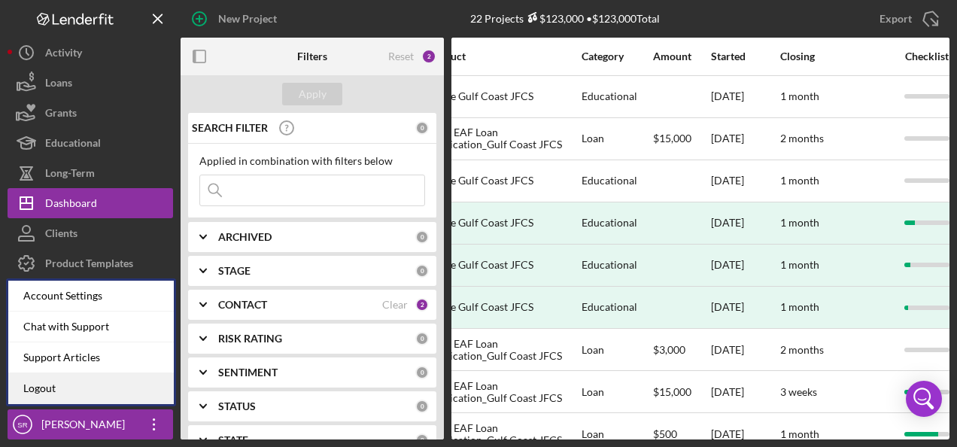
click at [96, 390] on link "Logout" at bounding box center [91, 388] width 166 height 31
